Goal: Task Accomplishment & Management: Use online tool/utility

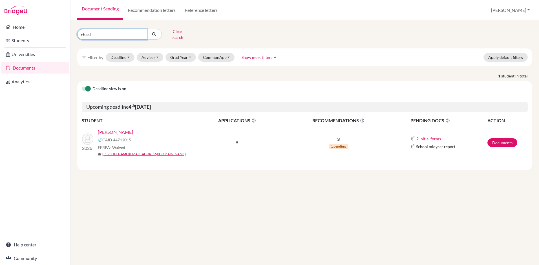
drag, startPoint x: 101, startPoint y: 32, endPoint x: 43, endPoint y: 34, distance: 58.7
click at [43, 34] on div "Home Students Universities Documents Analytics Help center Community Document S…" at bounding box center [269, 132] width 539 height 265
type input "miremberg"
click button "submit" at bounding box center [154, 34] width 15 height 11
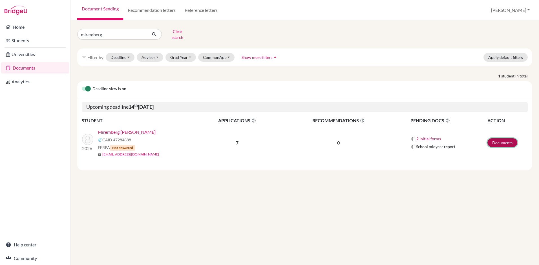
click at [491, 139] on link "Documents" at bounding box center [502, 142] width 30 height 9
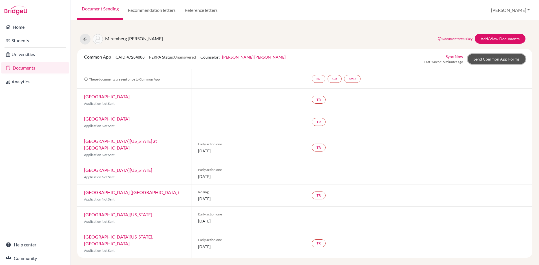
click at [488, 59] on link "Send Common App Forms" at bounding box center [497, 59] width 58 height 10
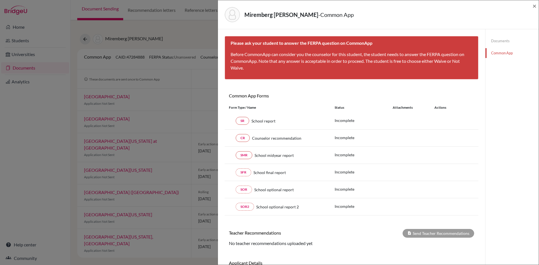
scroll to position [42, 0]
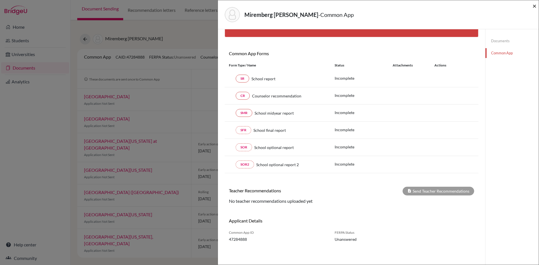
click at [534, 6] on span "×" at bounding box center [535, 6] width 4 height 8
